Goal: Task Accomplishment & Management: Manage account settings

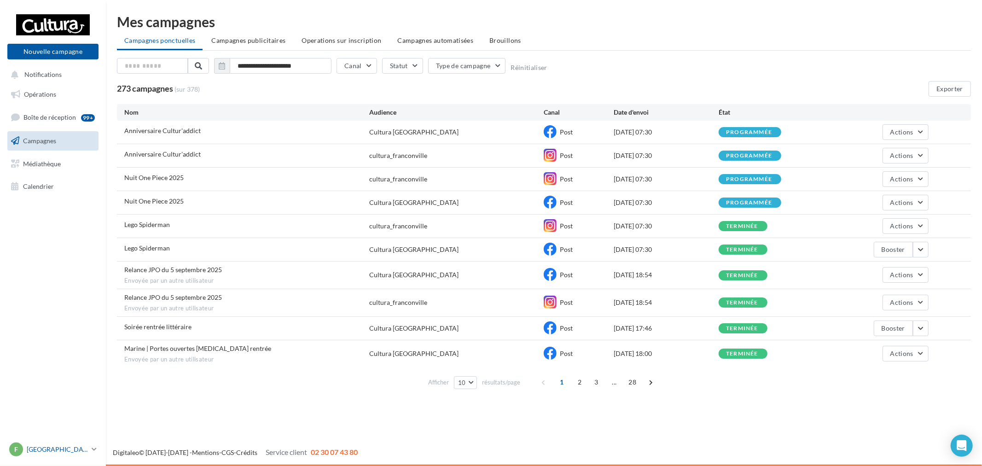
click at [39, 457] on link "F Franconville [EMAIL_ADDRESS][DOMAIN_NAME]" at bounding box center [52, 450] width 91 height 18
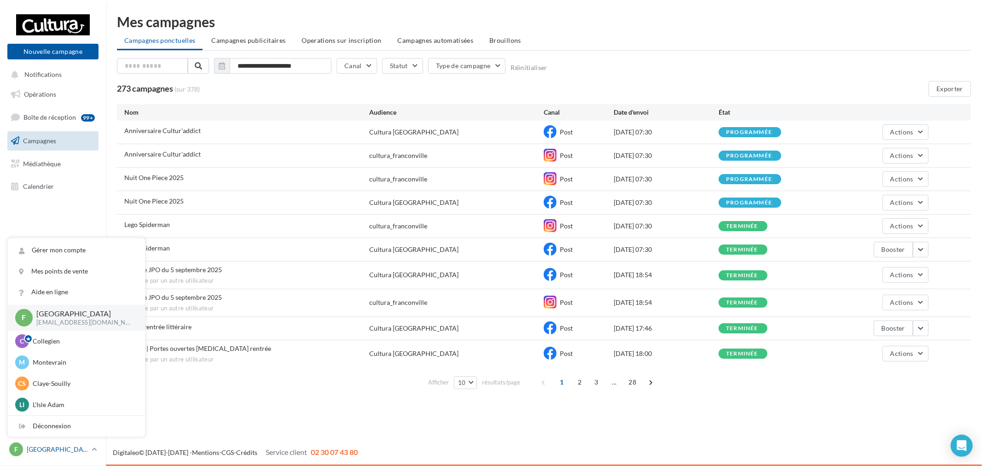
click at [43, 451] on p "[GEOGRAPHIC_DATA]" at bounding box center [57, 449] width 61 height 9
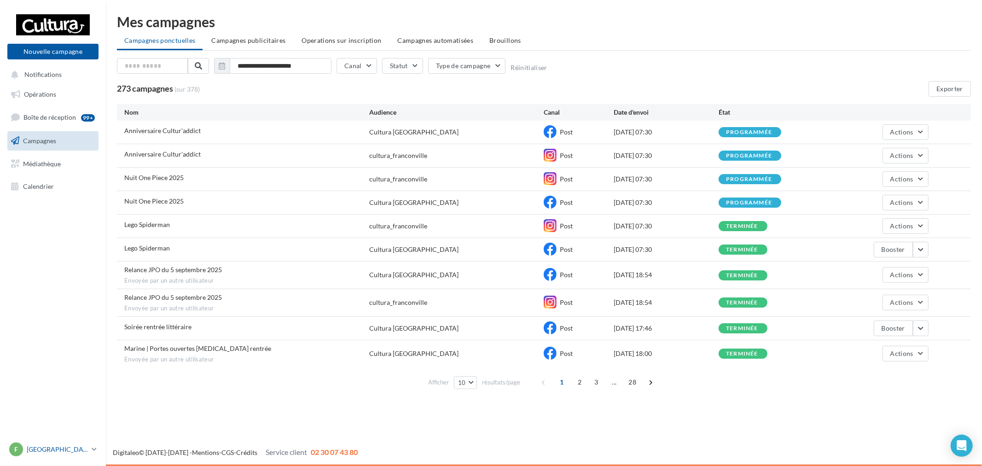
click at [45, 448] on p "[GEOGRAPHIC_DATA]" at bounding box center [57, 449] width 61 height 9
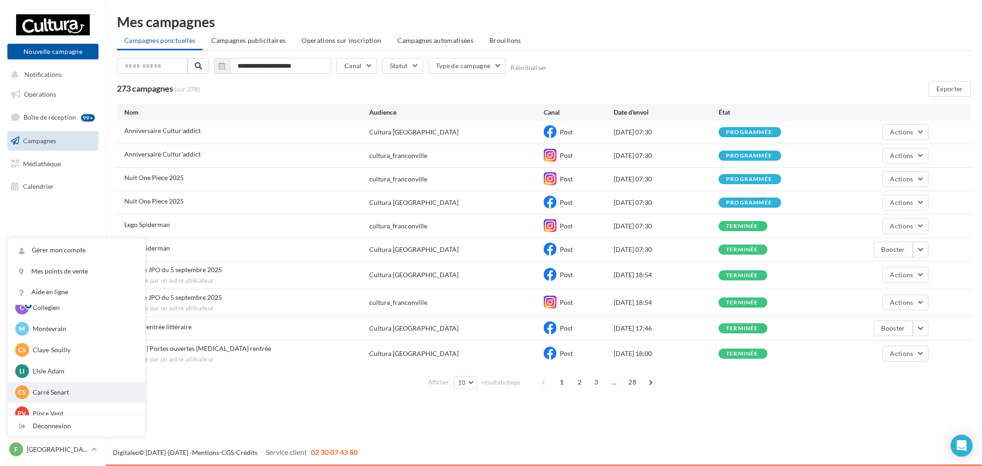
scroll to position [51, 0]
click at [90, 355] on p "L'Isle Adam" at bounding box center [83, 353] width 101 height 9
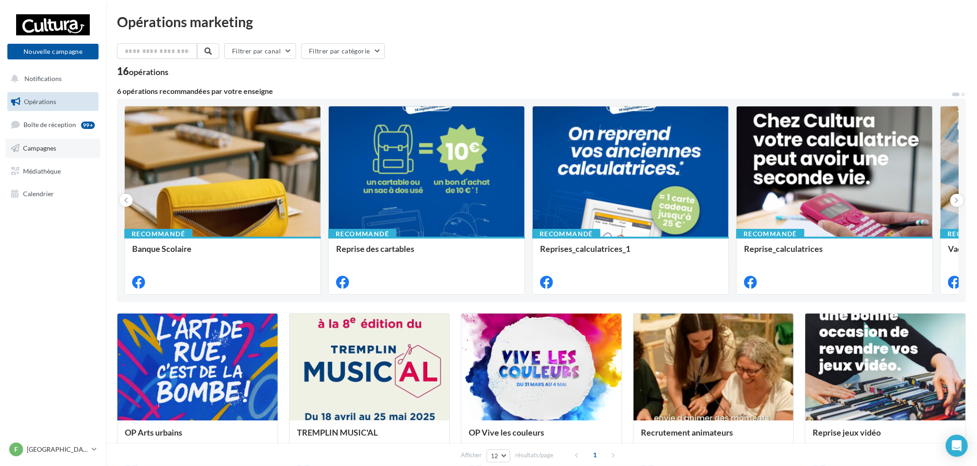
click at [49, 140] on link "Campagnes" at bounding box center [53, 148] width 95 height 19
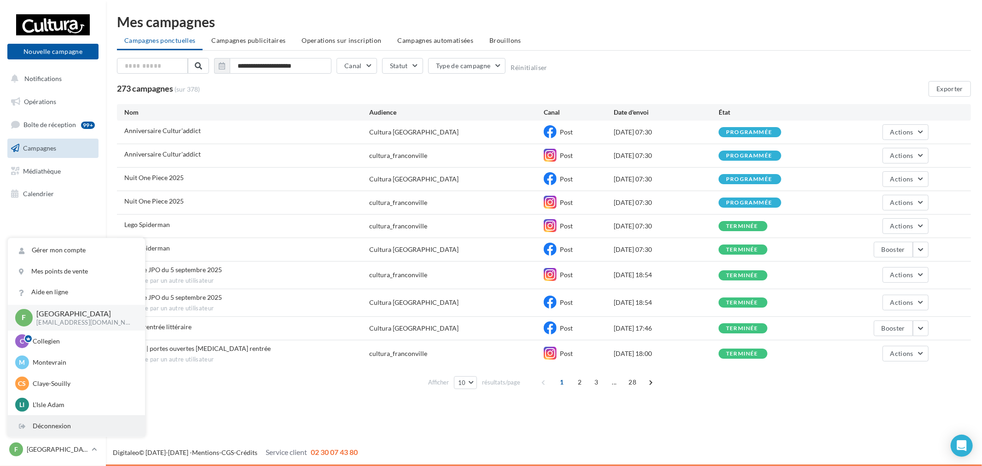
click at [59, 421] on div "Déconnexion" at bounding box center [76, 426] width 137 height 21
